Goal: Task Accomplishment & Management: Use online tool/utility

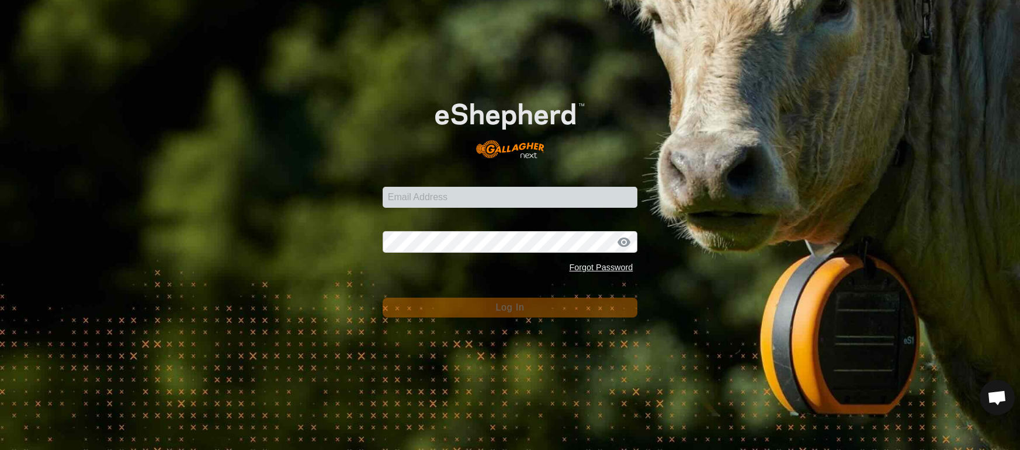
scroll to position [2643, 0]
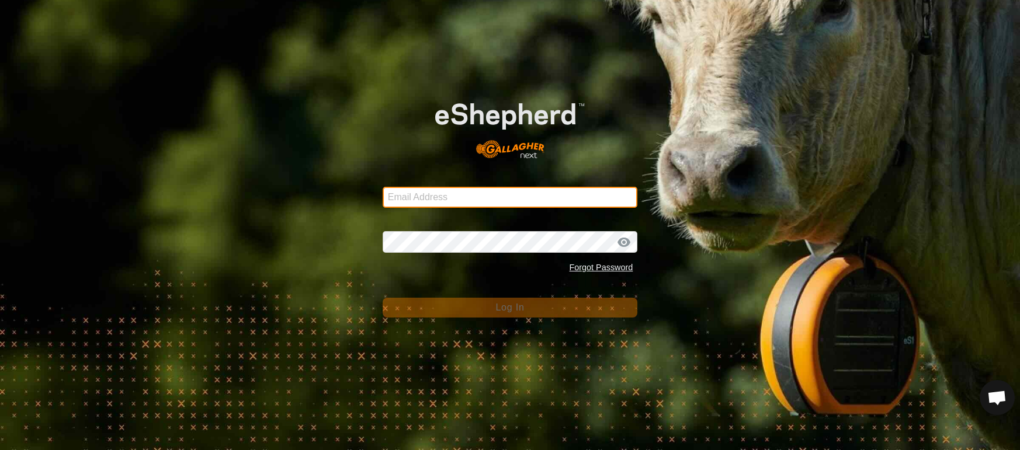
type input "[EMAIL_ADDRESS][DOMAIN_NAME]"
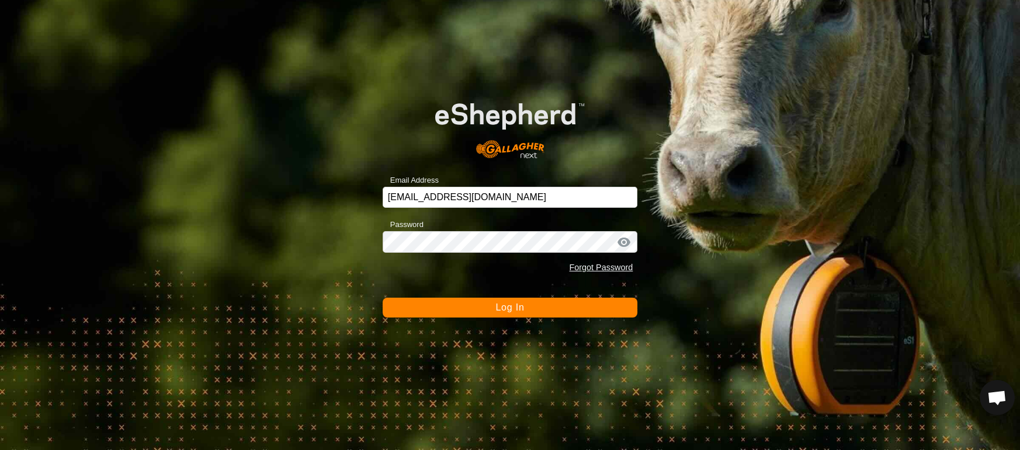
click at [532, 309] on button "Log In" at bounding box center [510, 308] width 255 height 20
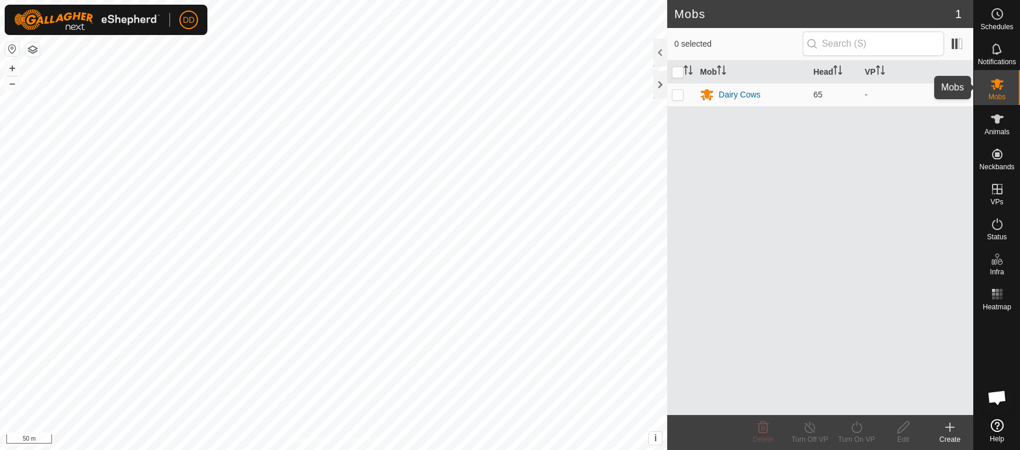
click at [998, 83] on icon at bounding box center [997, 84] width 13 height 11
click at [676, 93] on p-checkbox at bounding box center [678, 94] width 12 height 9
checkbox input "true"
click at [849, 435] on div "Turn On VP" at bounding box center [856, 440] width 47 height 11
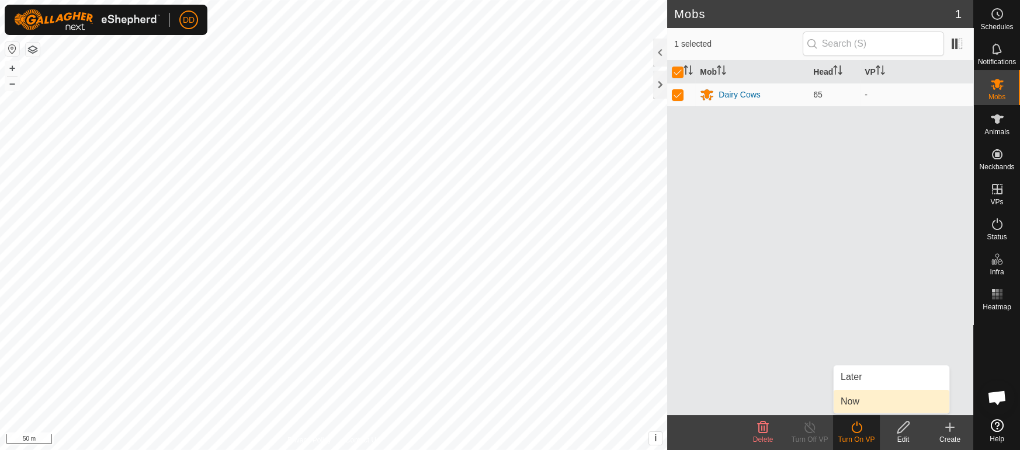
click at [845, 401] on link "Now" at bounding box center [891, 401] width 116 height 23
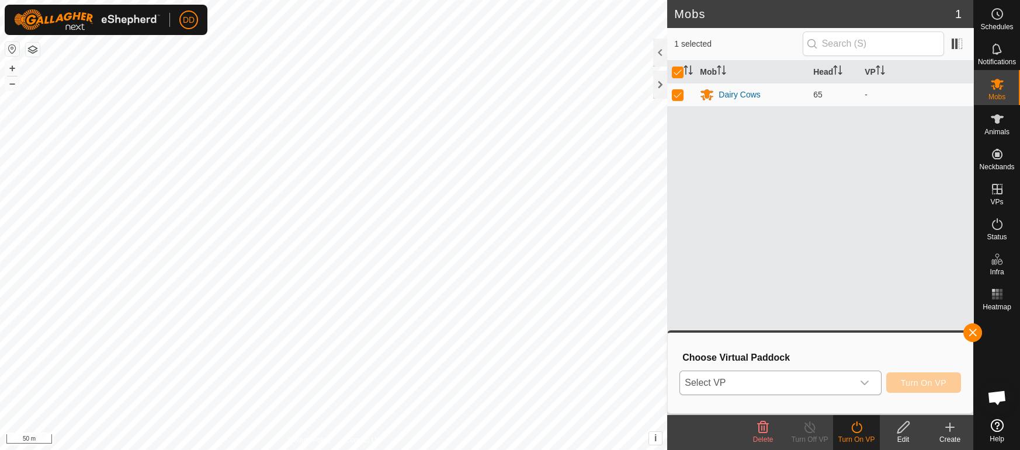
click at [749, 385] on span "Select VP" at bounding box center [766, 382] width 172 height 23
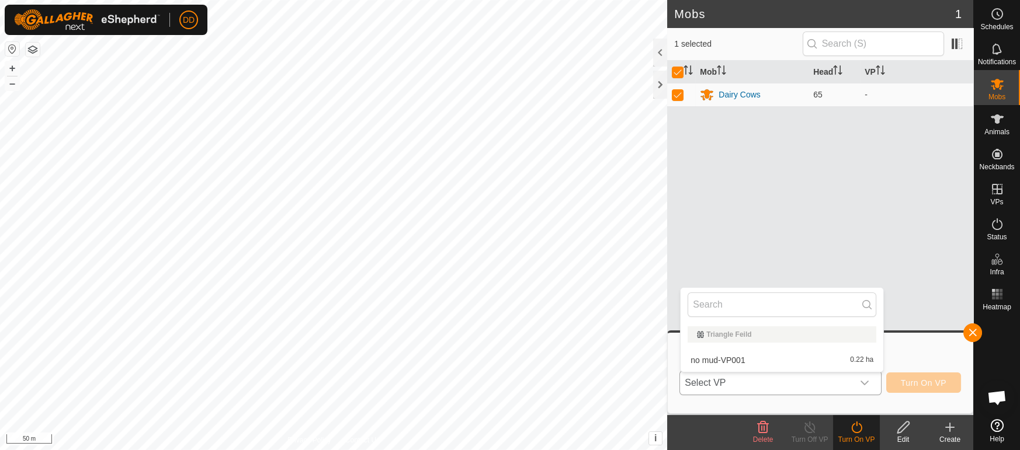
click at [714, 358] on li "no mud-VP001 0.22 ha" at bounding box center [781, 360] width 203 height 23
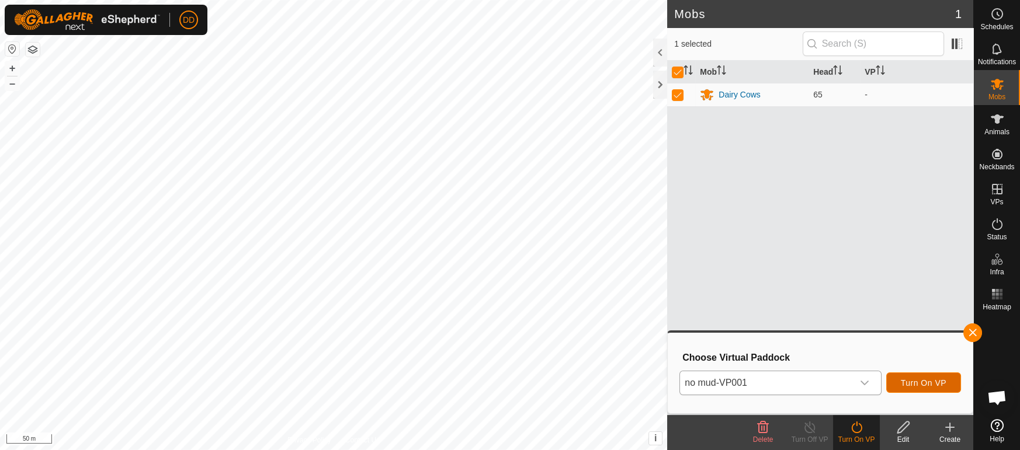
click at [907, 384] on span "Turn On VP" at bounding box center [924, 382] width 46 height 9
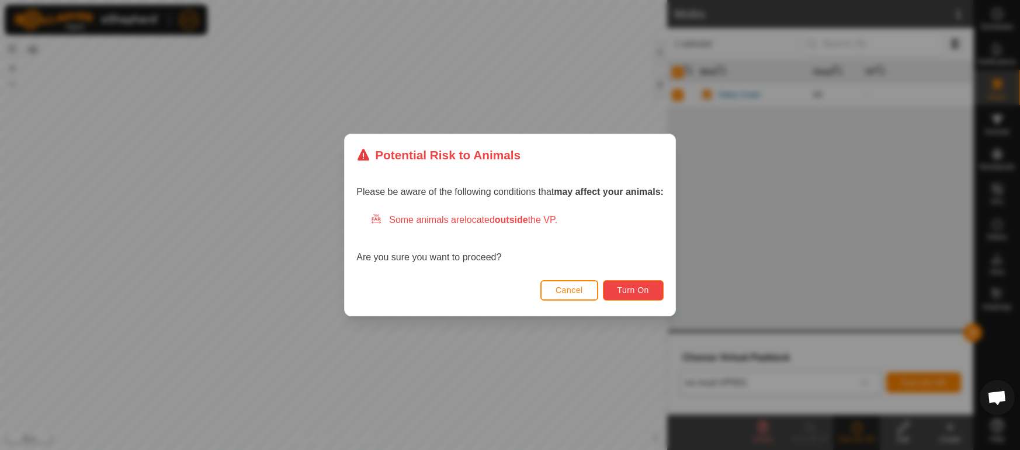
click at [645, 297] on button "Turn On" at bounding box center [633, 290] width 61 height 20
